Goal: Transaction & Acquisition: Obtain resource

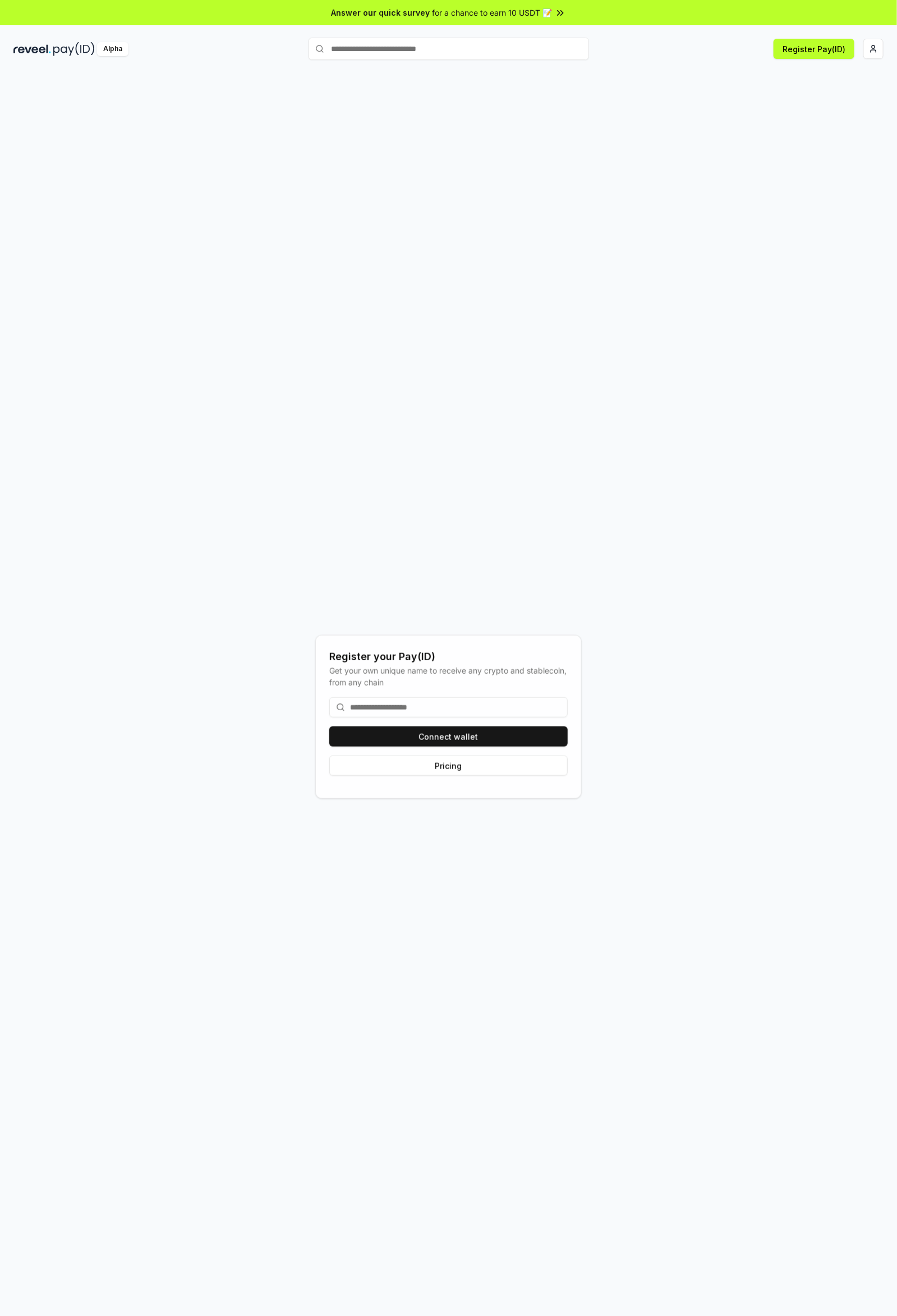
click at [537, 747] on button "Connect wallet" at bounding box center [448, 737] width 239 height 20
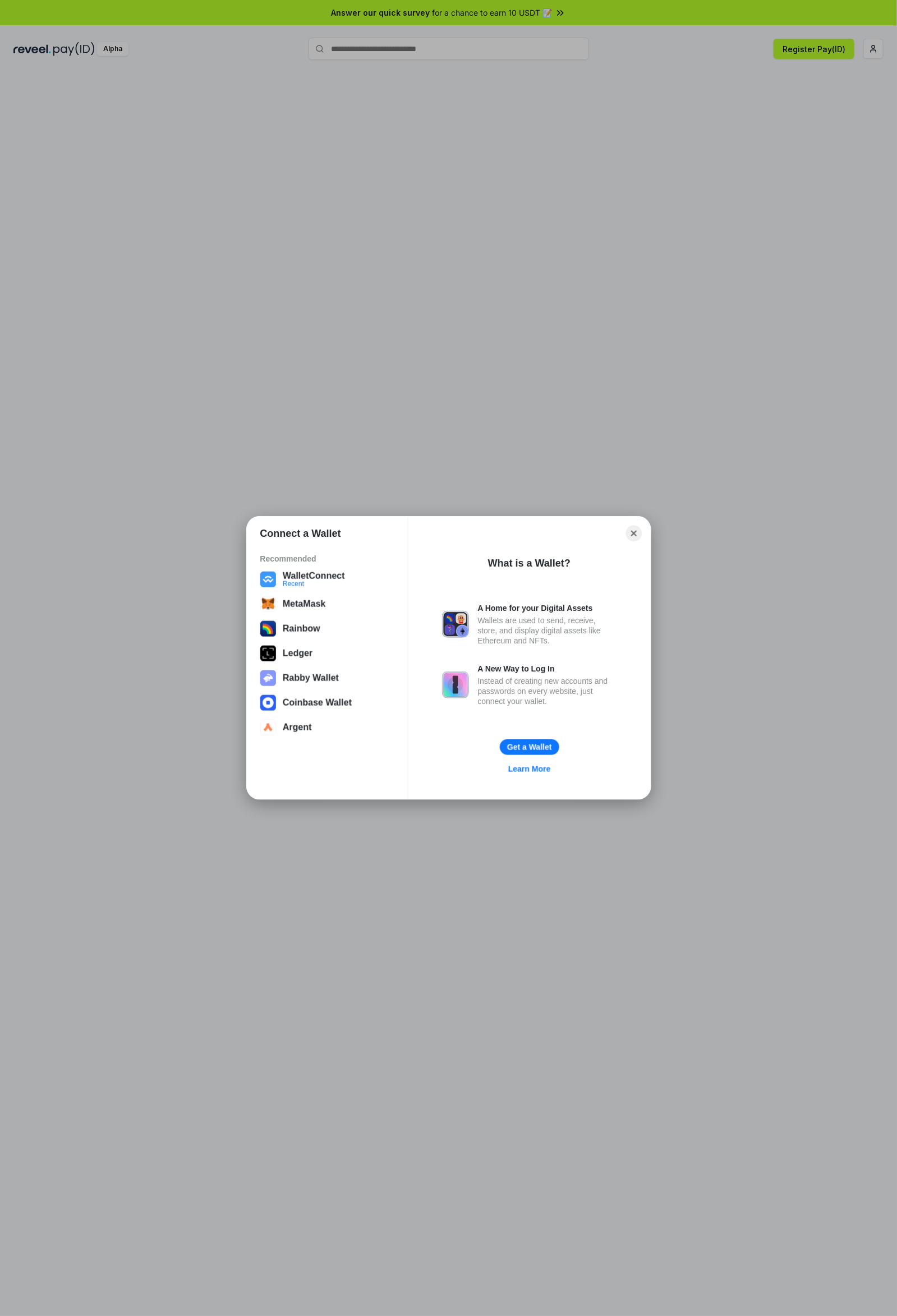
click at [309, 609] on button "MetaMask" at bounding box center [328, 604] width 141 height 22
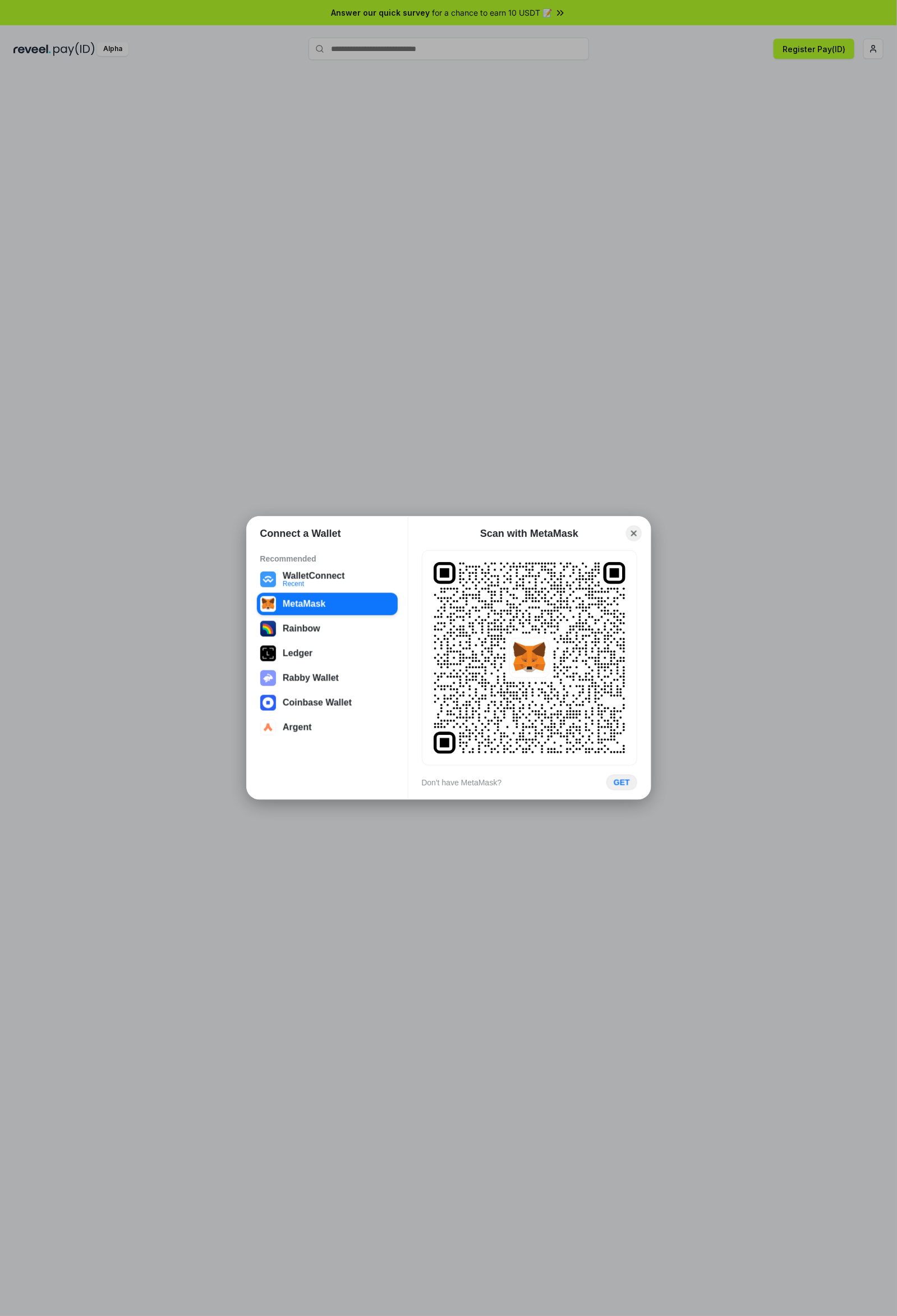
click at [571, 693] on rect at bounding box center [530, 658] width 191 height 191
click at [331, 581] on button "WalletConnect Recent" at bounding box center [328, 580] width 141 height 22
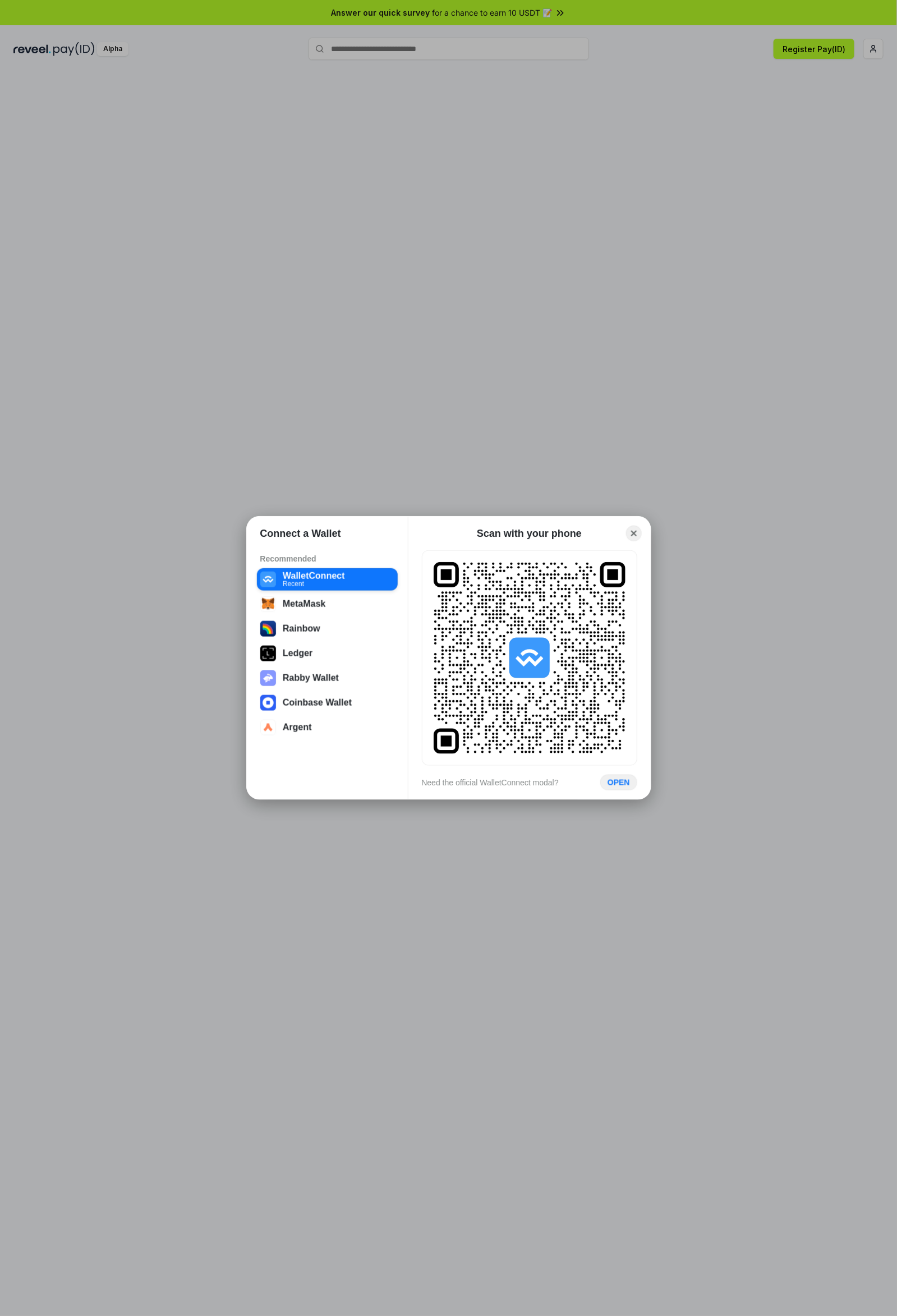
click at [540, 687] on circle at bounding box center [540, 687] width 2 height 2
click at [631, 786] on button "OPEN" at bounding box center [619, 783] width 37 height 16
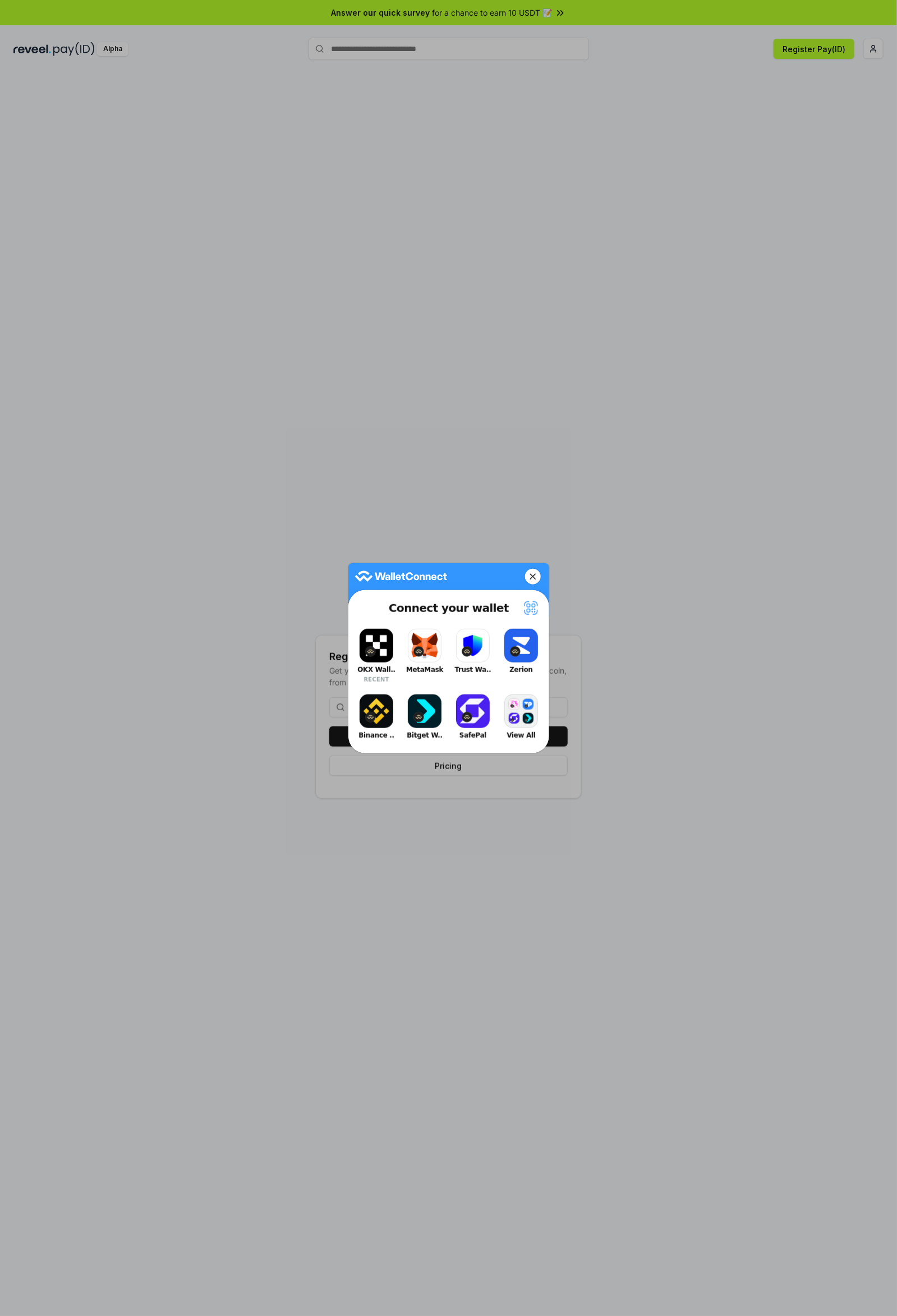
click at [425, 643] on button "MetaMask" at bounding box center [425, 656] width 45 height 60
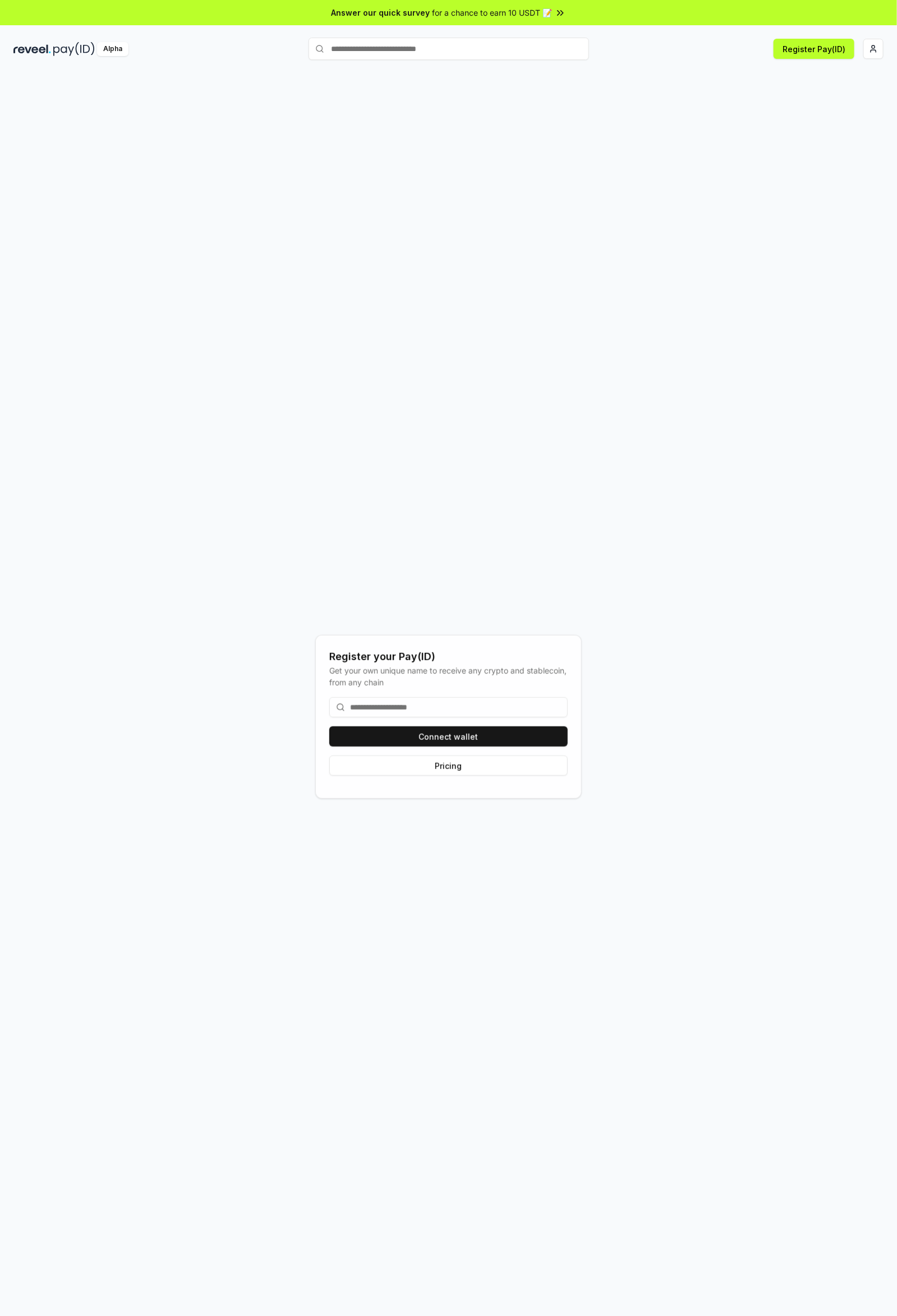
click at [523, 747] on button "Connect wallet" at bounding box center [448, 737] width 239 height 20
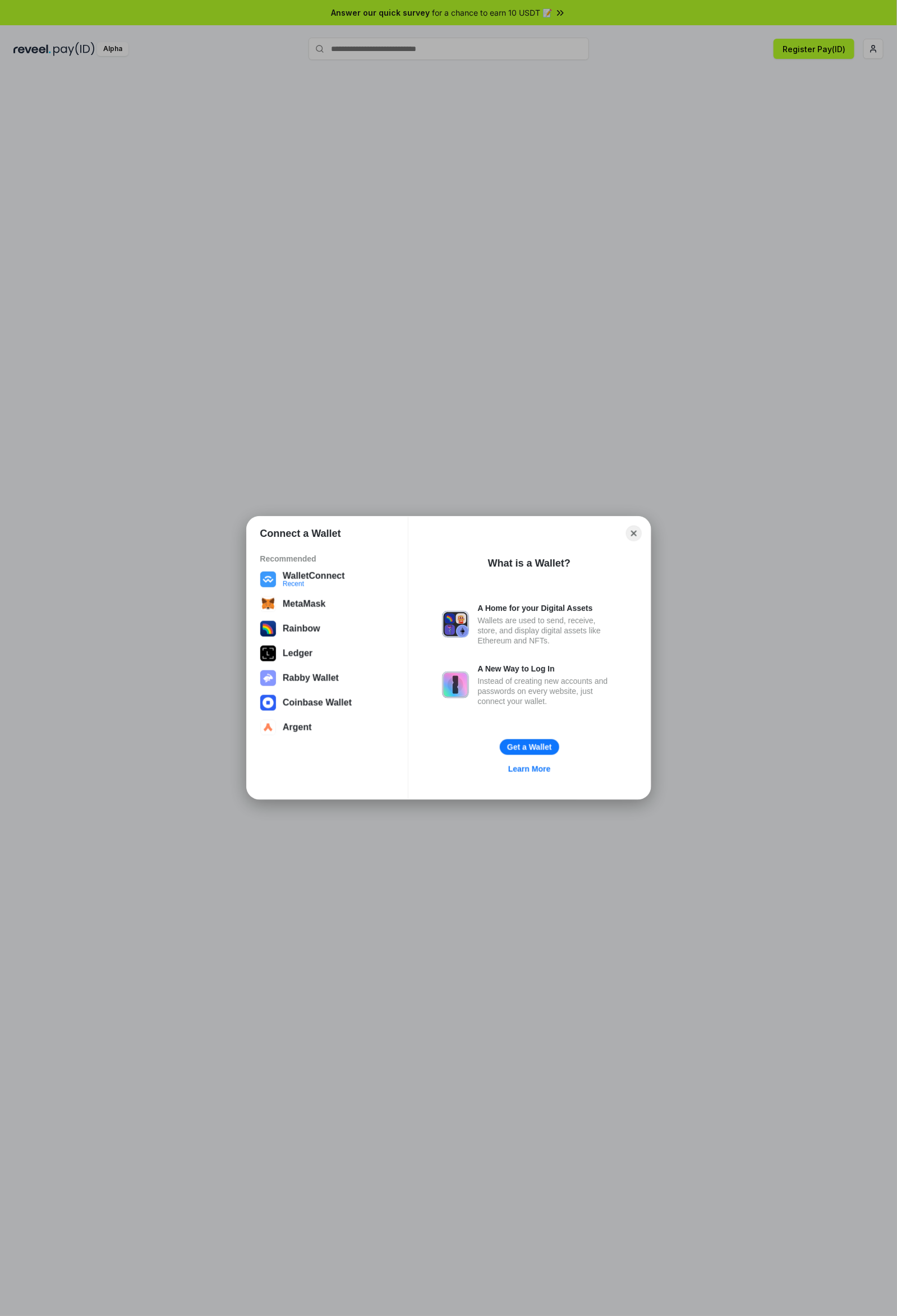
click at [269, 572] on button "WalletConnect Recent" at bounding box center [328, 580] width 141 height 22
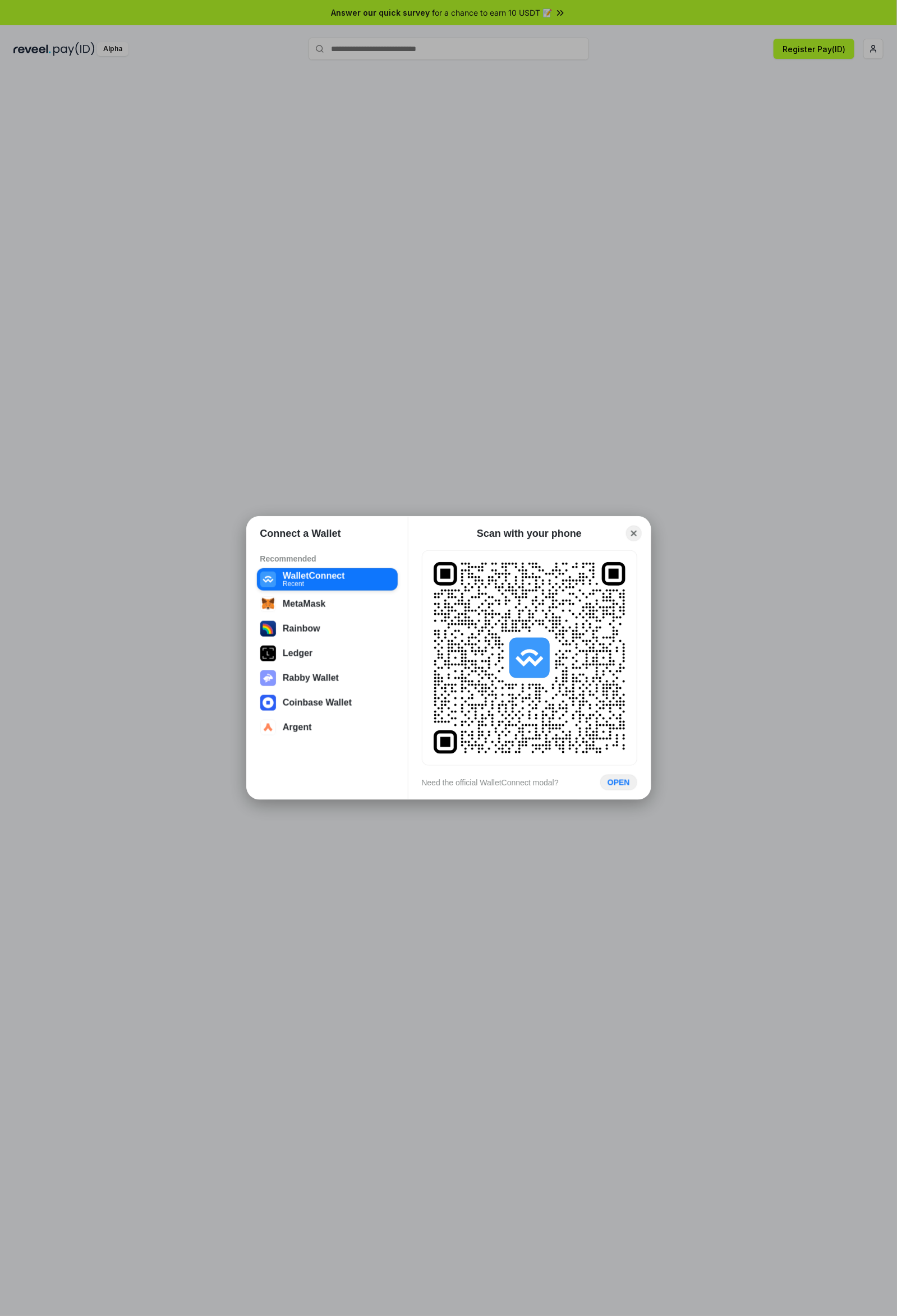
click at [665, 648] on div "Connect a Wallet Recommended WalletConnect Recent MetaMask Rainbow Ledger Rabby…" at bounding box center [448, 658] width 1122 height 1541
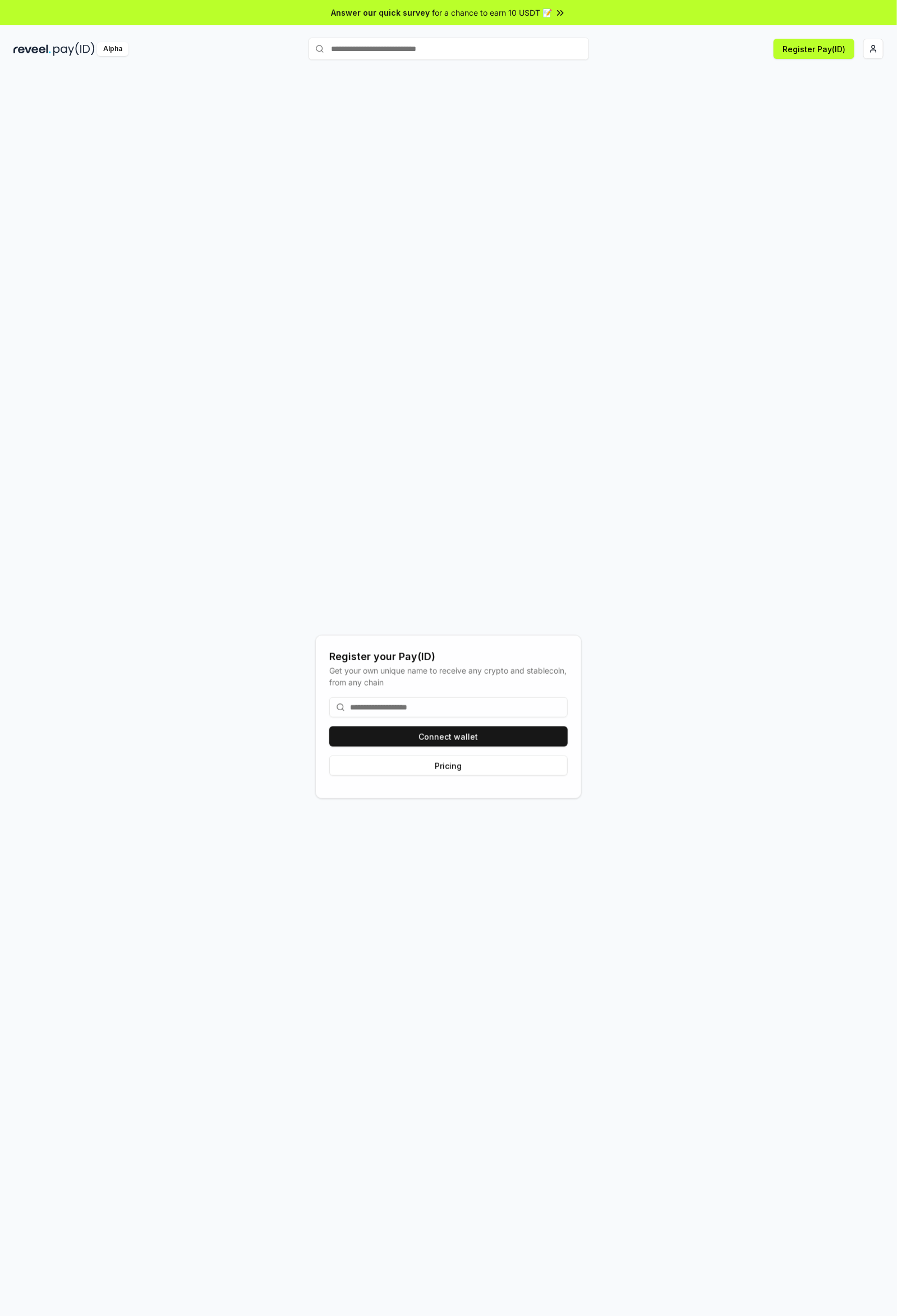
click at [546, 747] on button "Connect wallet" at bounding box center [448, 737] width 239 height 20
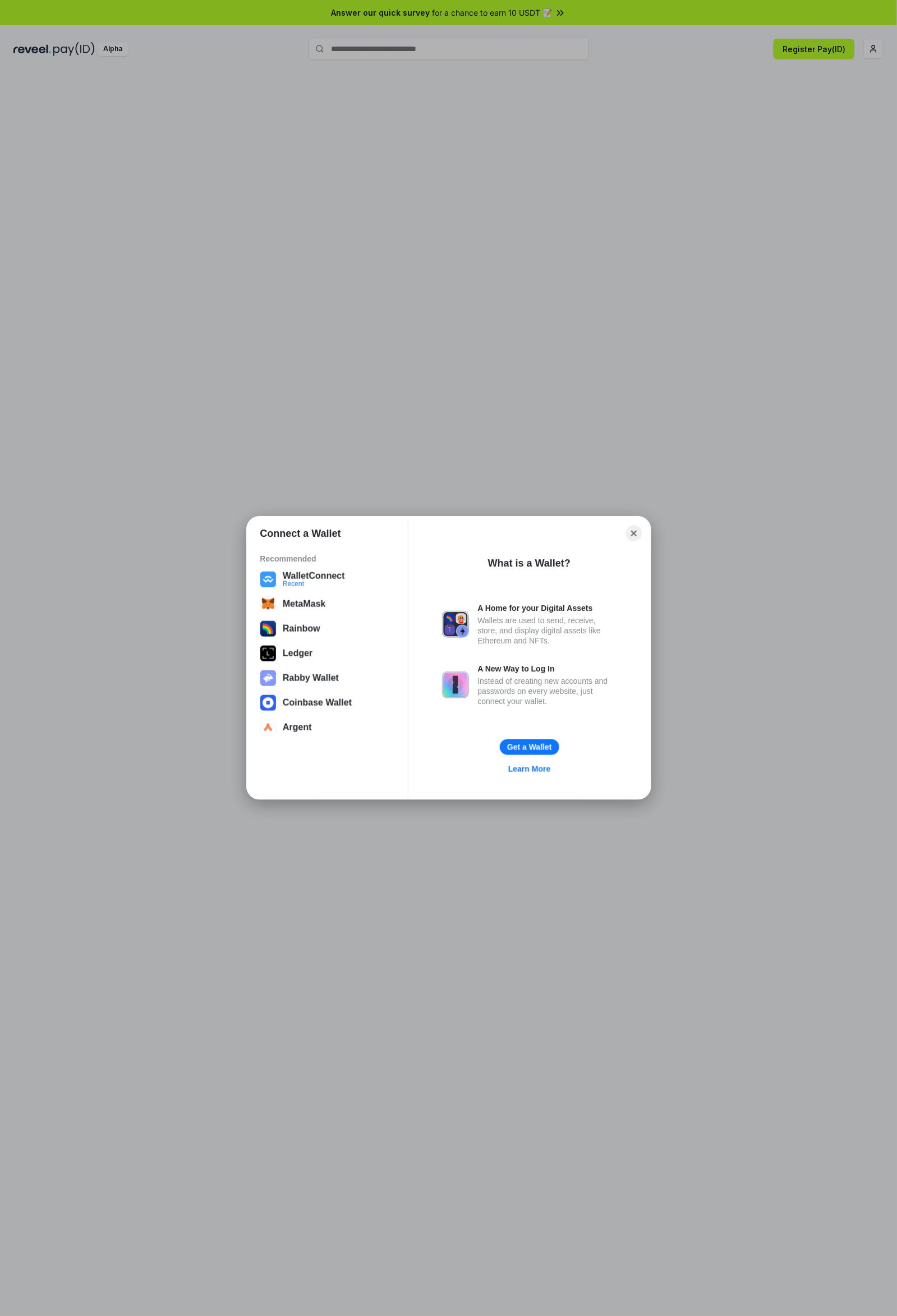
click at [281, 574] on button "WalletConnect Recent" at bounding box center [328, 580] width 141 height 22
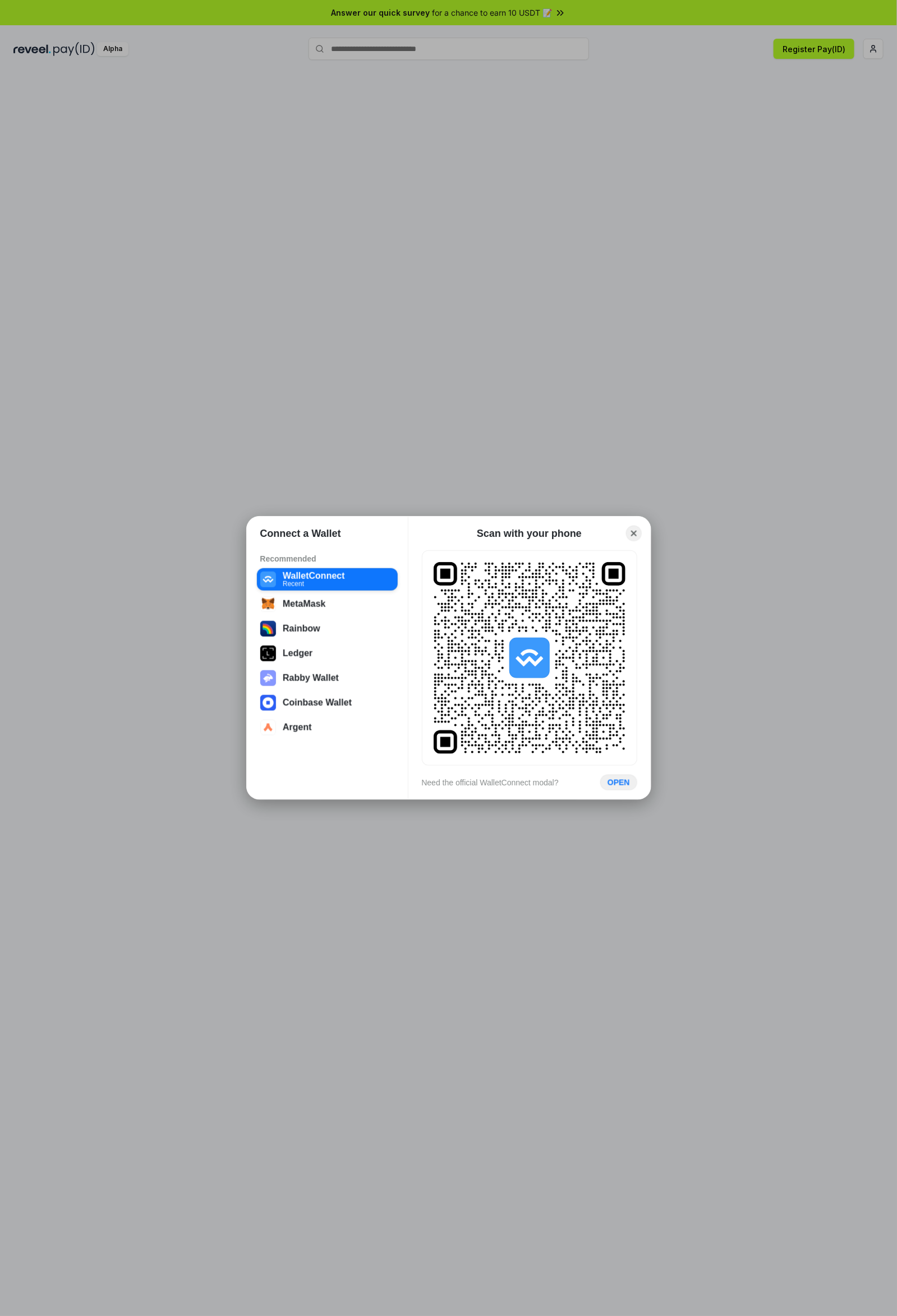
click at [620, 781] on button "OPEN" at bounding box center [619, 783] width 37 height 16
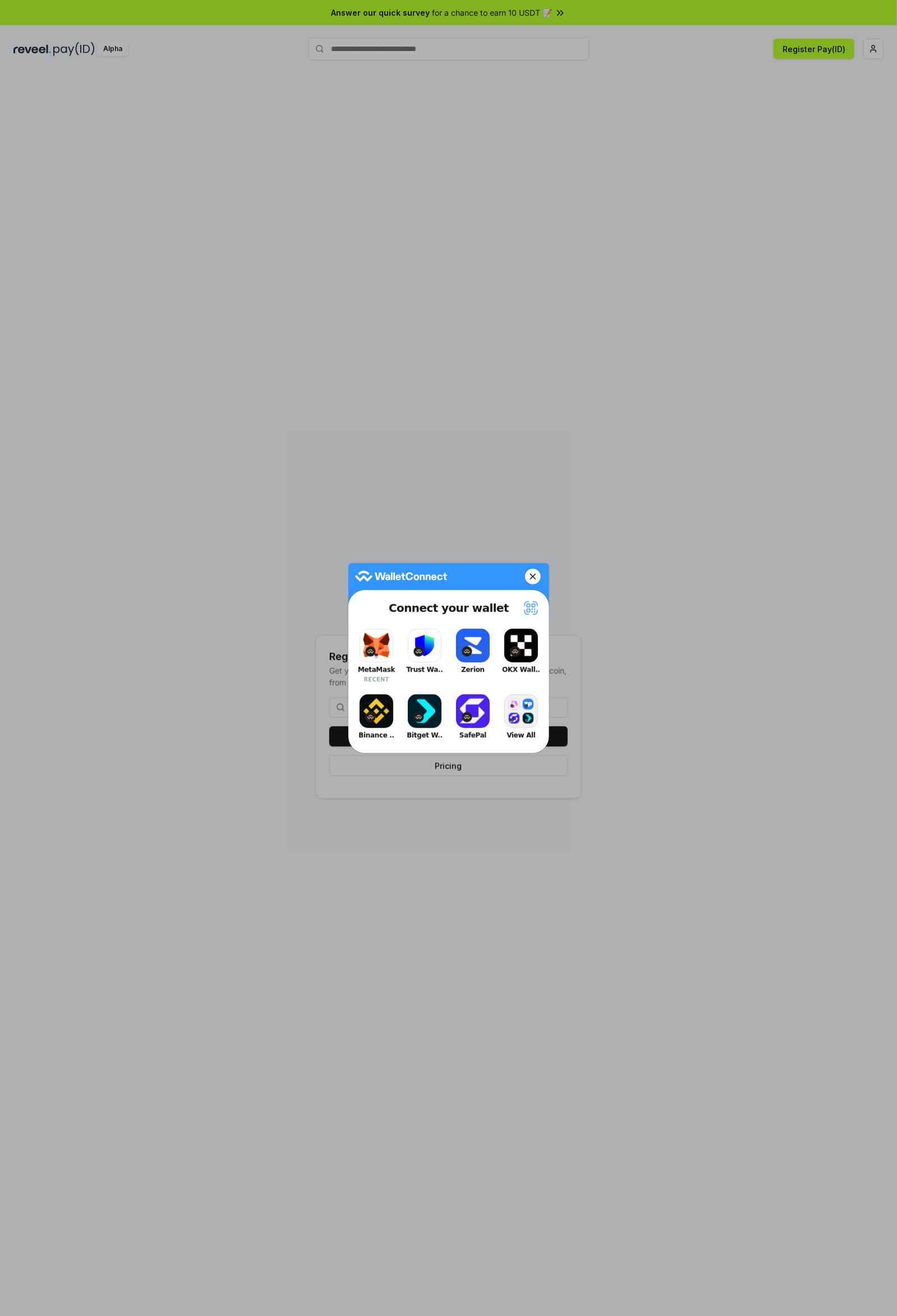
click at [376, 633] on button "MetaMask RECENT" at bounding box center [376, 656] width 45 height 60
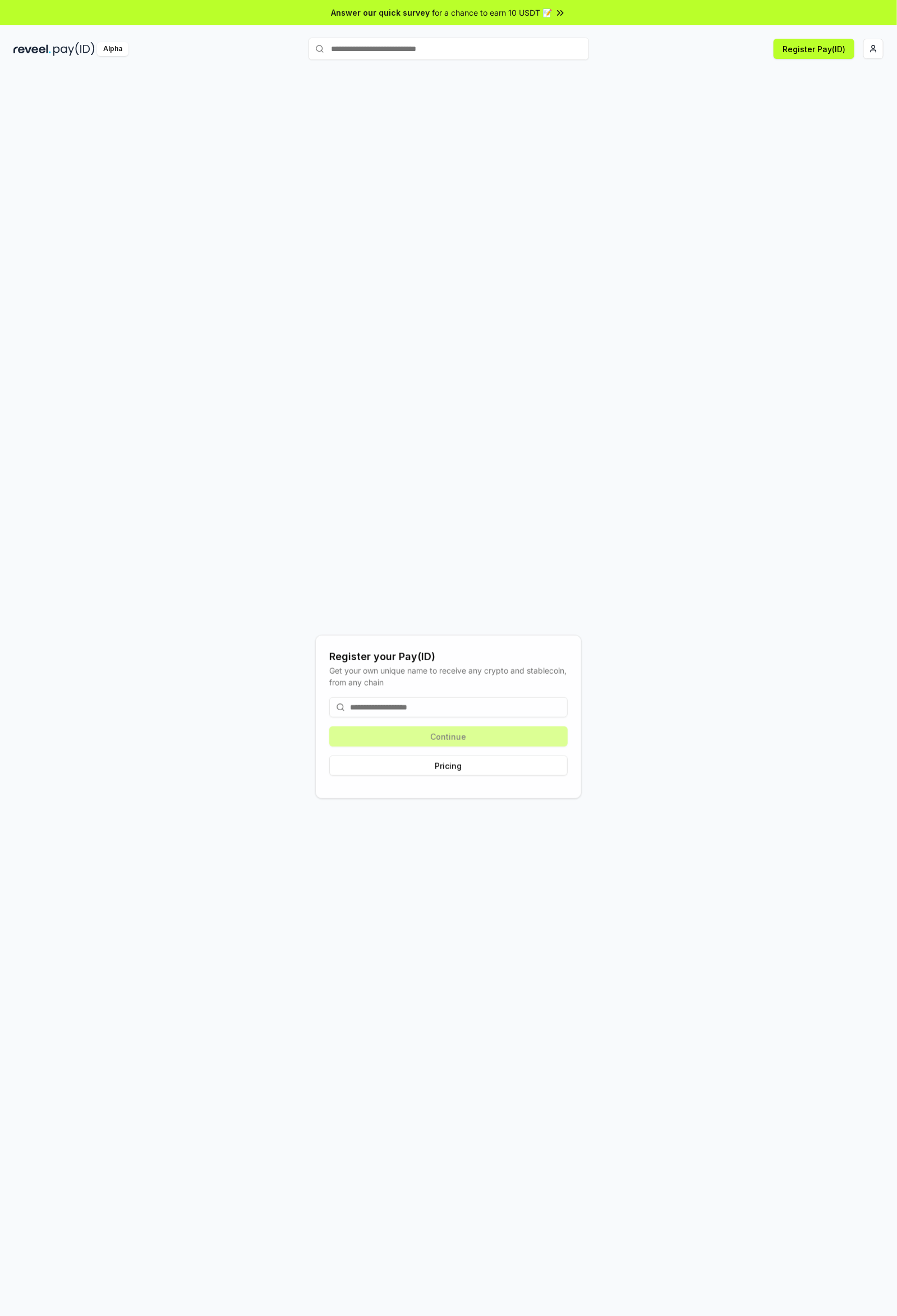
click at [523, 717] on input at bounding box center [448, 707] width 239 height 20
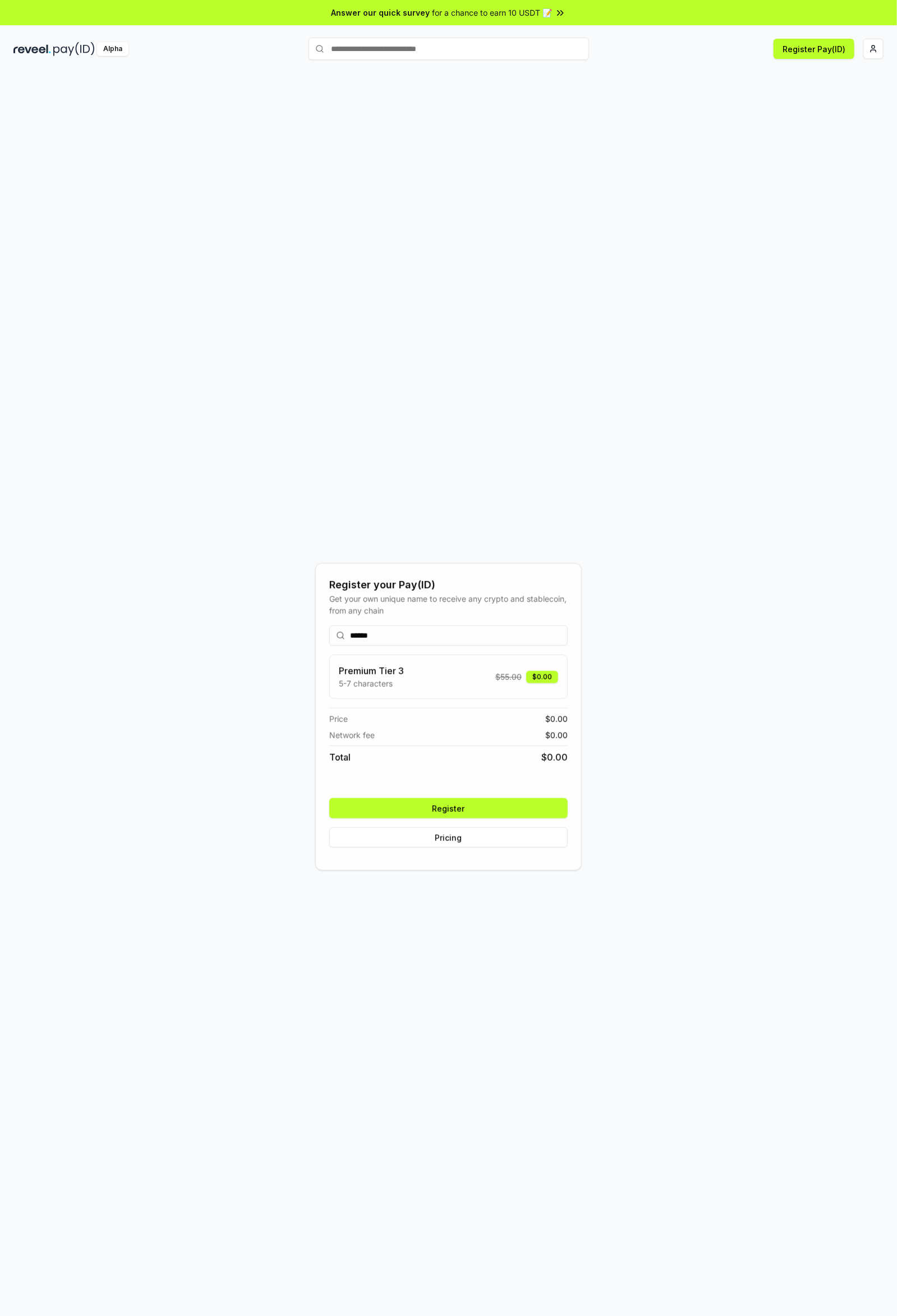
type input "******"
click at [546, 819] on button "Register" at bounding box center [448, 809] width 239 height 20
